Goal: Contribute content: Add original content to the website for others to see

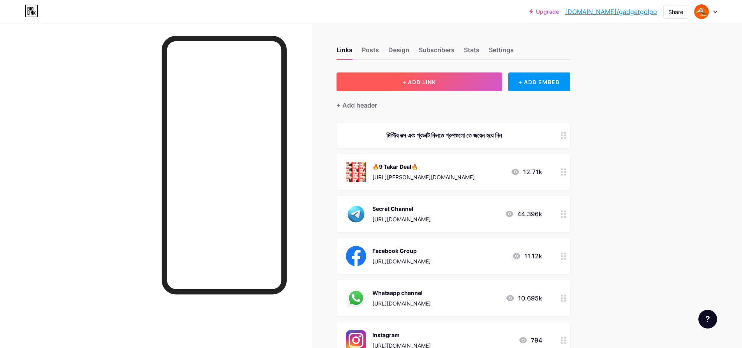
click at [445, 79] on button "+ ADD LINK" at bounding box center [418, 81] width 165 height 19
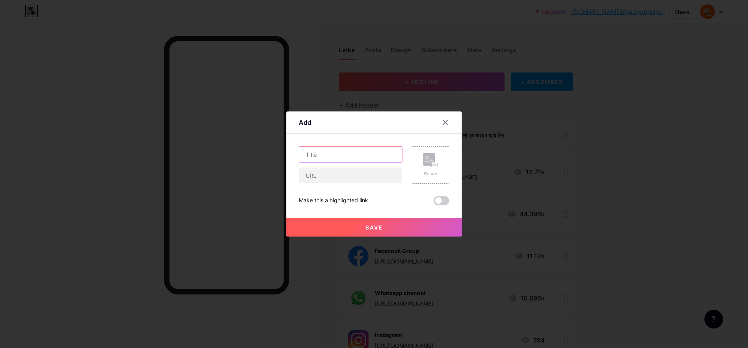
click at [377, 154] on input "text" at bounding box center [350, 154] width 103 height 16
type input "Cartup Secret Channel"
click at [364, 178] on input "text" at bounding box center [350, 175] width 103 height 16
paste input "[URL][DOMAIN_NAME]"
type input "[URL][DOMAIN_NAME]"
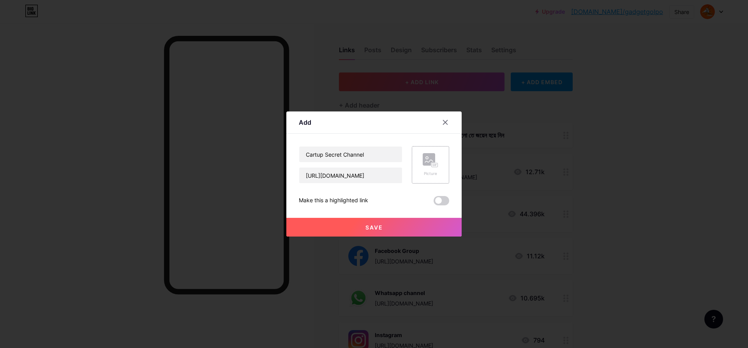
click at [427, 162] on rect at bounding box center [428, 159] width 12 height 12
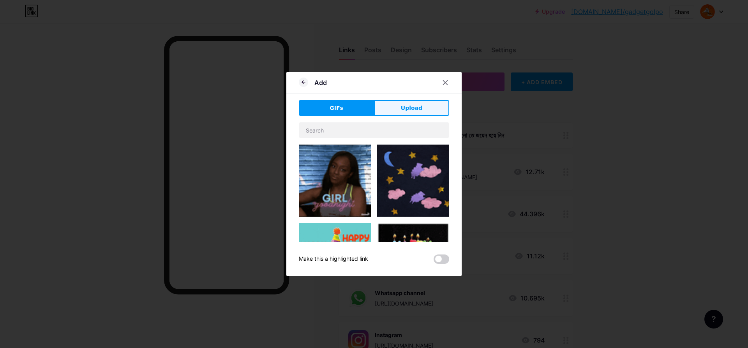
click at [394, 102] on button "Upload" at bounding box center [411, 108] width 75 height 16
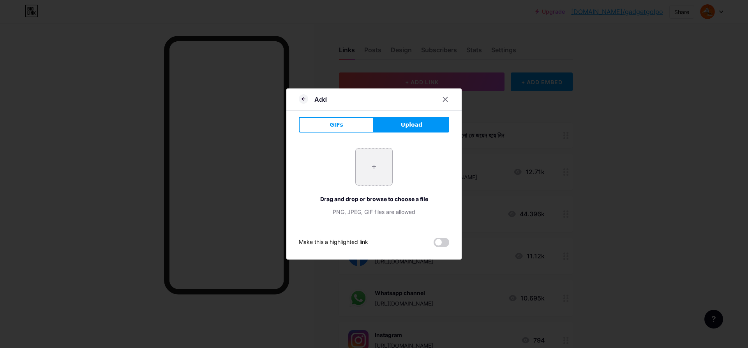
click at [382, 163] on input "file" at bounding box center [373, 166] width 37 height 37
type input "C:\fakepath\WhatsApp Image [DATE] 14.57.52_e6a0b269.jpg"
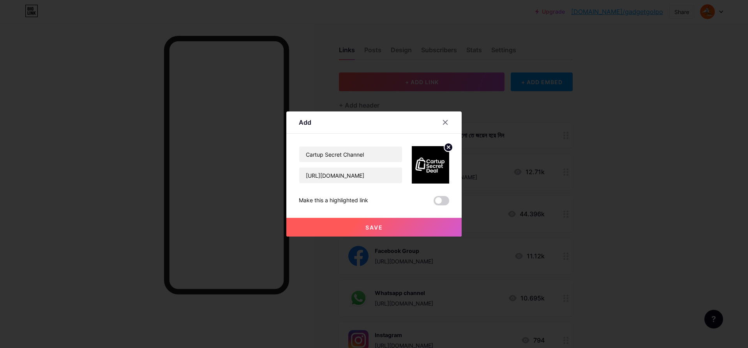
click at [421, 225] on button "Save" at bounding box center [373, 227] width 175 height 19
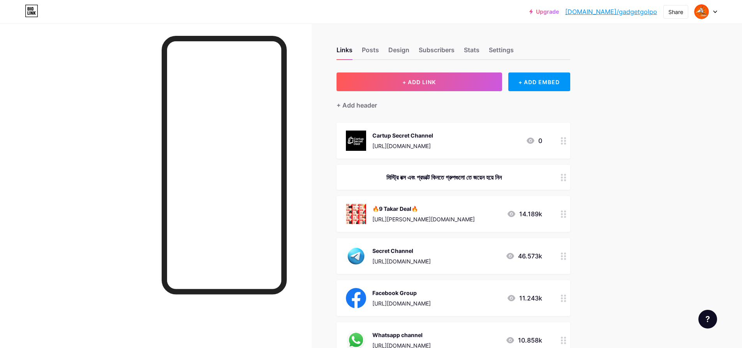
drag, startPoint x: 442, startPoint y: 141, endPoint x: 408, endPoint y: 149, distance: 35.2
click at [408, 149] on div "[URL][DOMAIN_NAME]" at bounding box center [402, 146] width 61 height 8
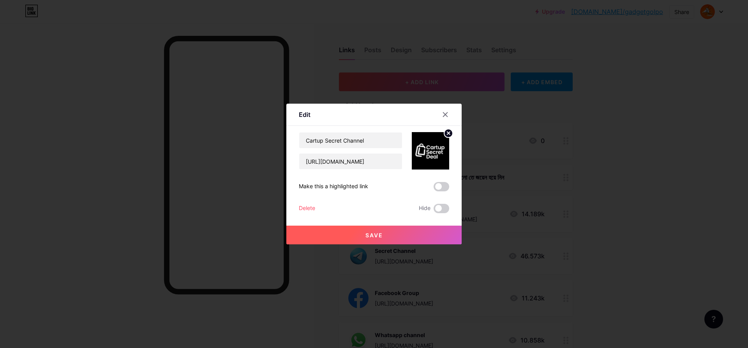
click at [618, 179] on div at bounding box center [374, 174] width 748 height 348
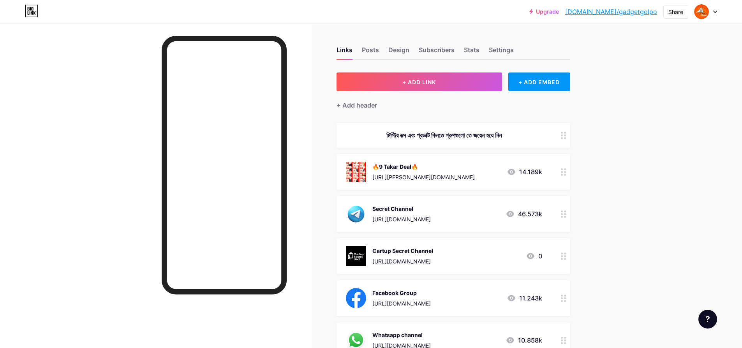
click at [710, 197] on div "Upgrade [DOMAIN_NAME]/gadget... [DOMAIN_NAME]/gadgetgolpo Share Switch accounts…" at bounding box center [371, 333] width 742 height 666
click at [683, 201] on div "Upgrade [DOMAIN_NAME]/gadget... [DOMAIN_NAME]/gadgetgolpo Share Switch accounts…" at bounding box center [371, 333] width 742 height 666
click at [107, 119] on div at bounding box center [155, 197] width 311 height 348
